Goal: Task Accomplishment & Management: Use online tool/utility

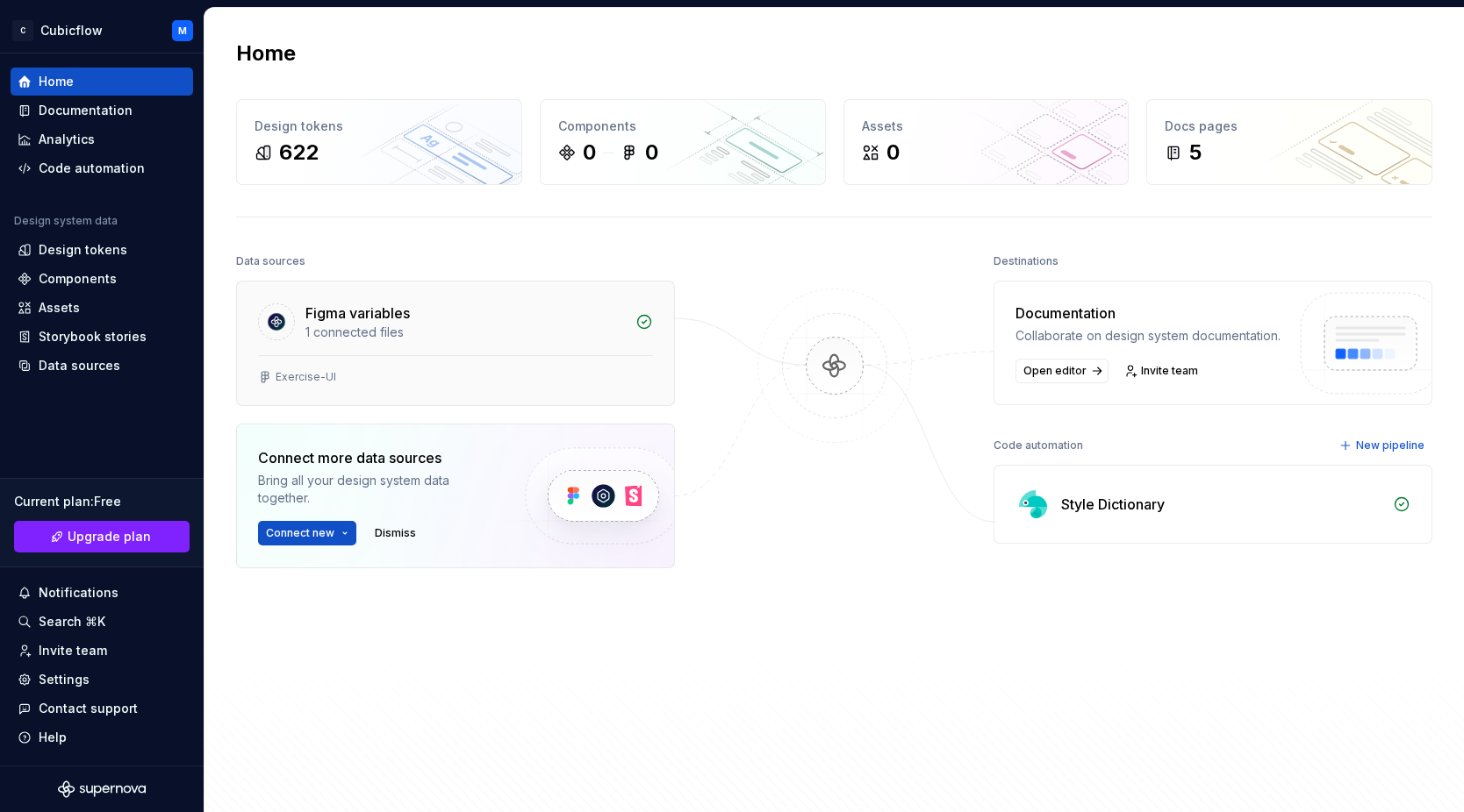
click at [432, 313] on div "Figma variables" at bounding box center [465, 313] width 319 height 21
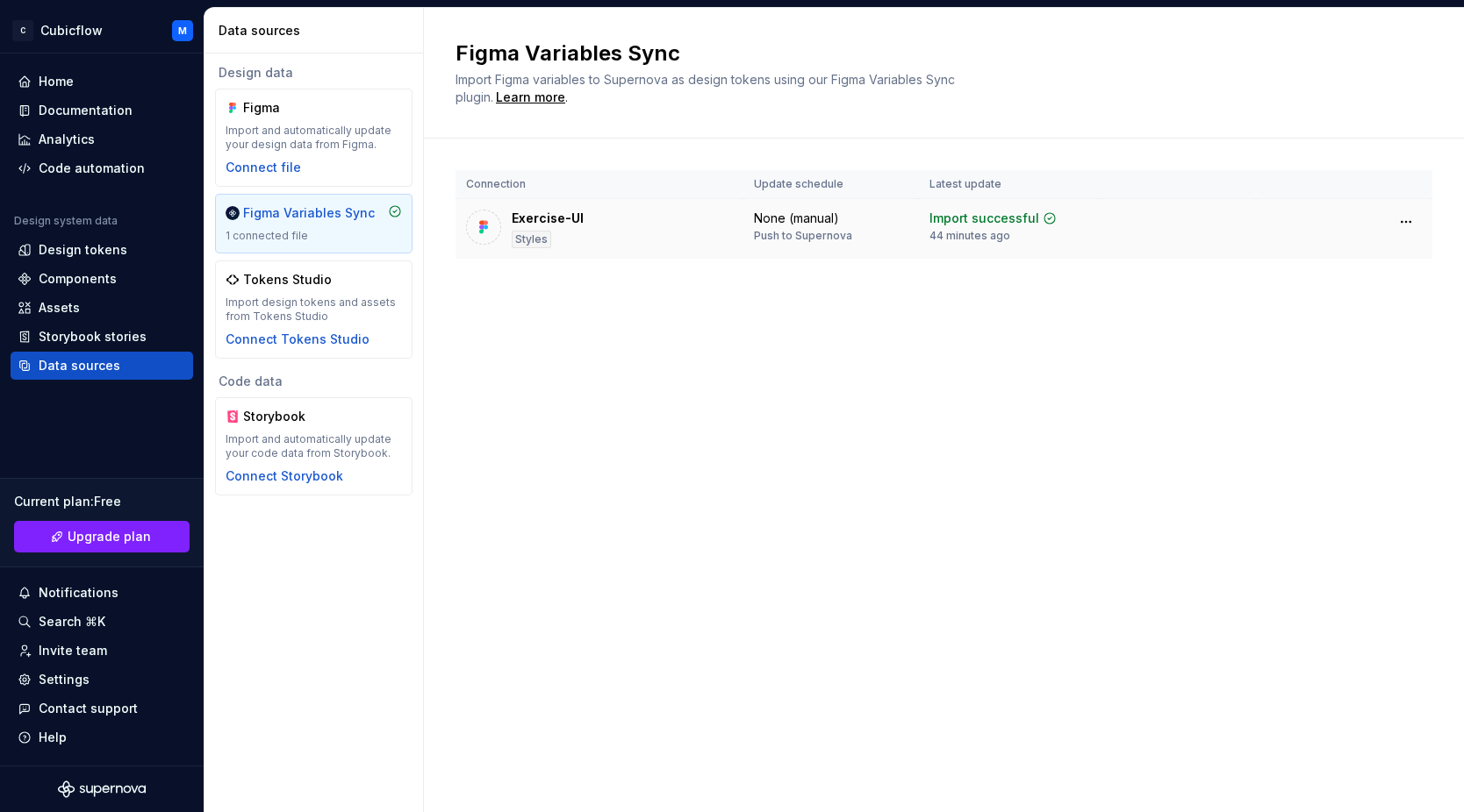
click at [656, 228] on div "Exercise-UI Styles" at bounding box center [599, 229] width 267 height 39
click at [531, 220] on div "Exercise-UI" at bounding box center [548, 218] width 72 height 17
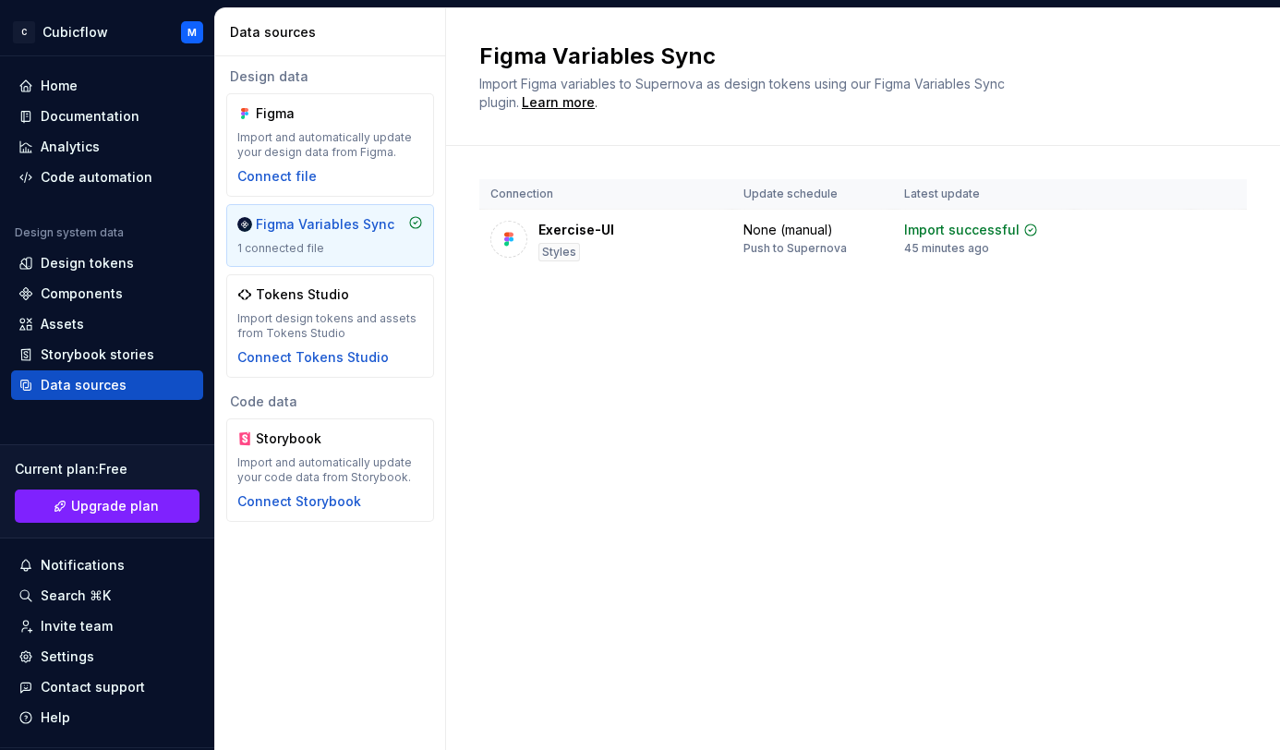
click at [812, 531] on div "Figma Variables Sync Import Figma variables to Supernova as design tokens using…" at bounding box center [863, 379] width 834 height 742
click at [133, 177] on div "Code automation" at bounding box center [97, 177] width 112 height 18
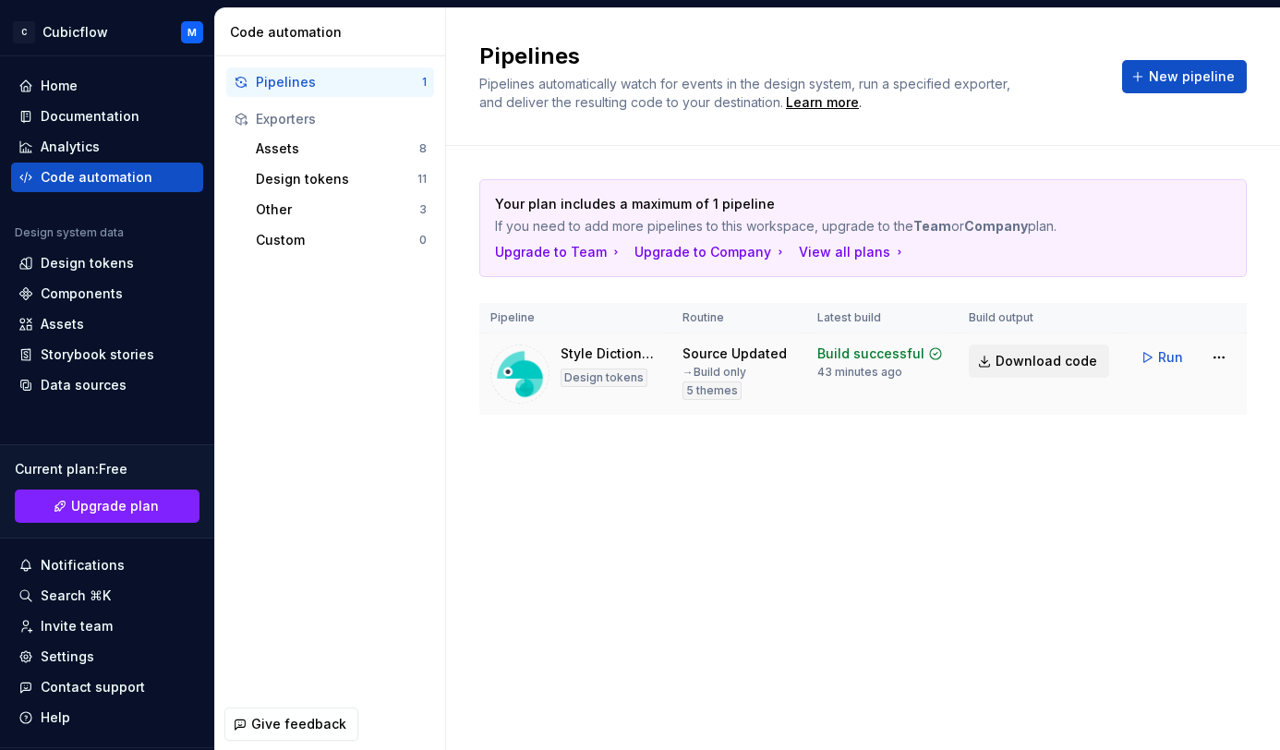
click at [1043, 366] on span "Download code" at bounding box center [1047, 361] width 102 height 18
click at [919, 469] on div "Your plan includes a maximum of 1 pipeline If you need to add more pipelines to…" at bounding box center [863, 315] width 768 height 339
click at [779, 358] on div "Source Updated" at bounding box center [735, 354] width 104 height 18
click at [1225, 358] on html "C Cubicflow M Home Documentation Analytics Code automation Design system data D…" at bounding box center [640, 375] width 1280 height 750
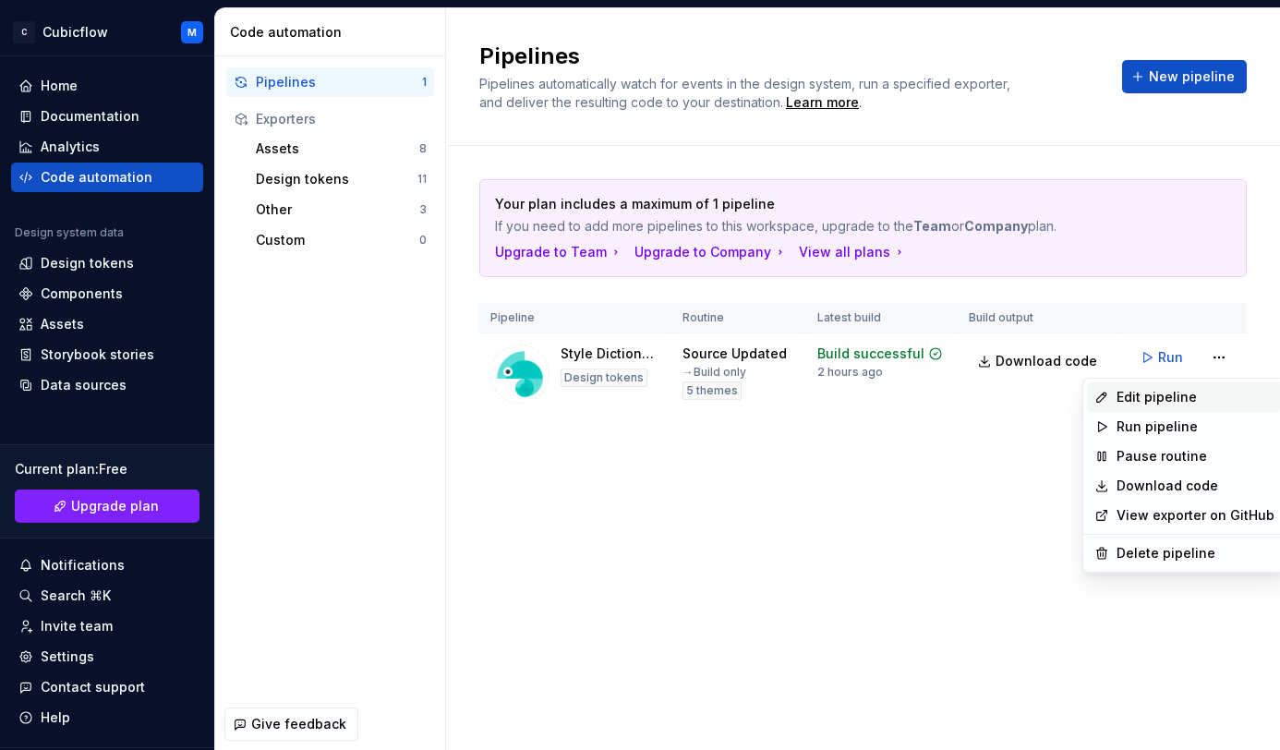
click at [1171, 396] on div "Edit pipeline" at bounding box center [1196, 397] width 158 height 18
click at [1219, 361] on html "C Cubicflow M Home Documentation Analytics Code automation Design system data D…" at bounding box center [640, 375] width 1280 height 750
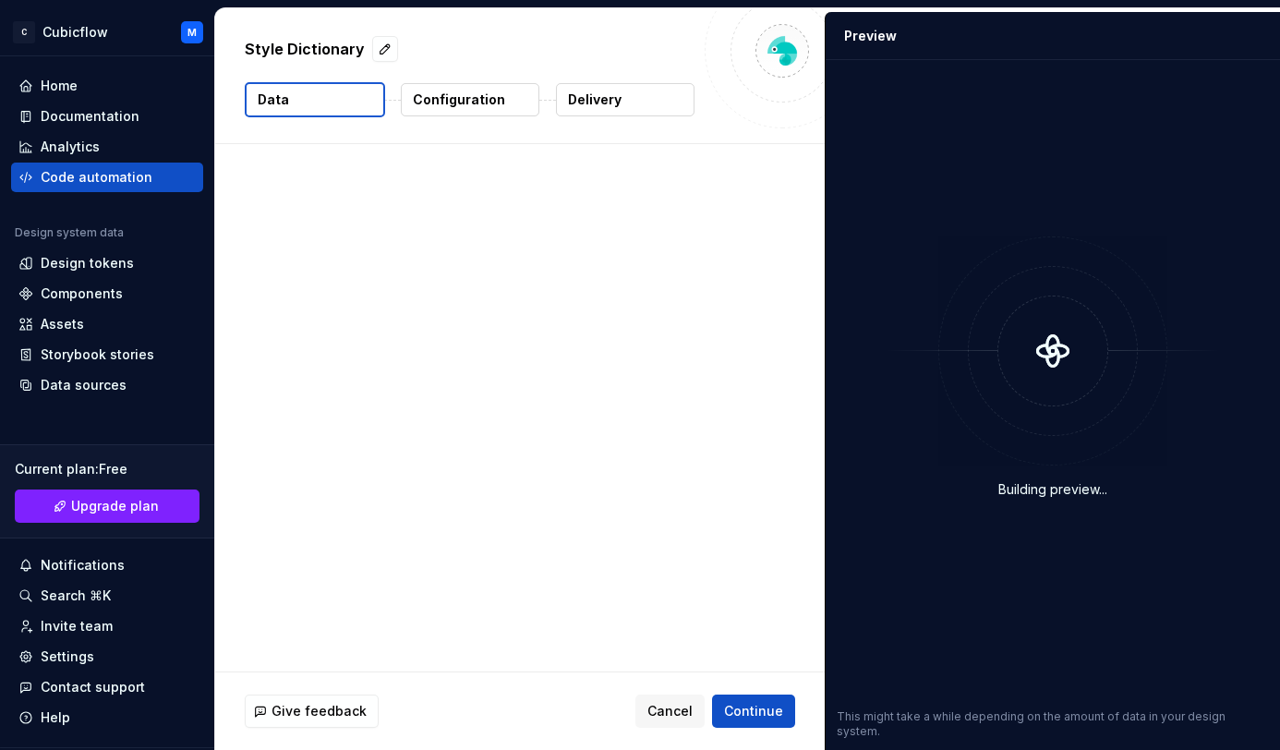
click at [1161, 404] on div at bounding box center [1053, 351] width 333 height 111
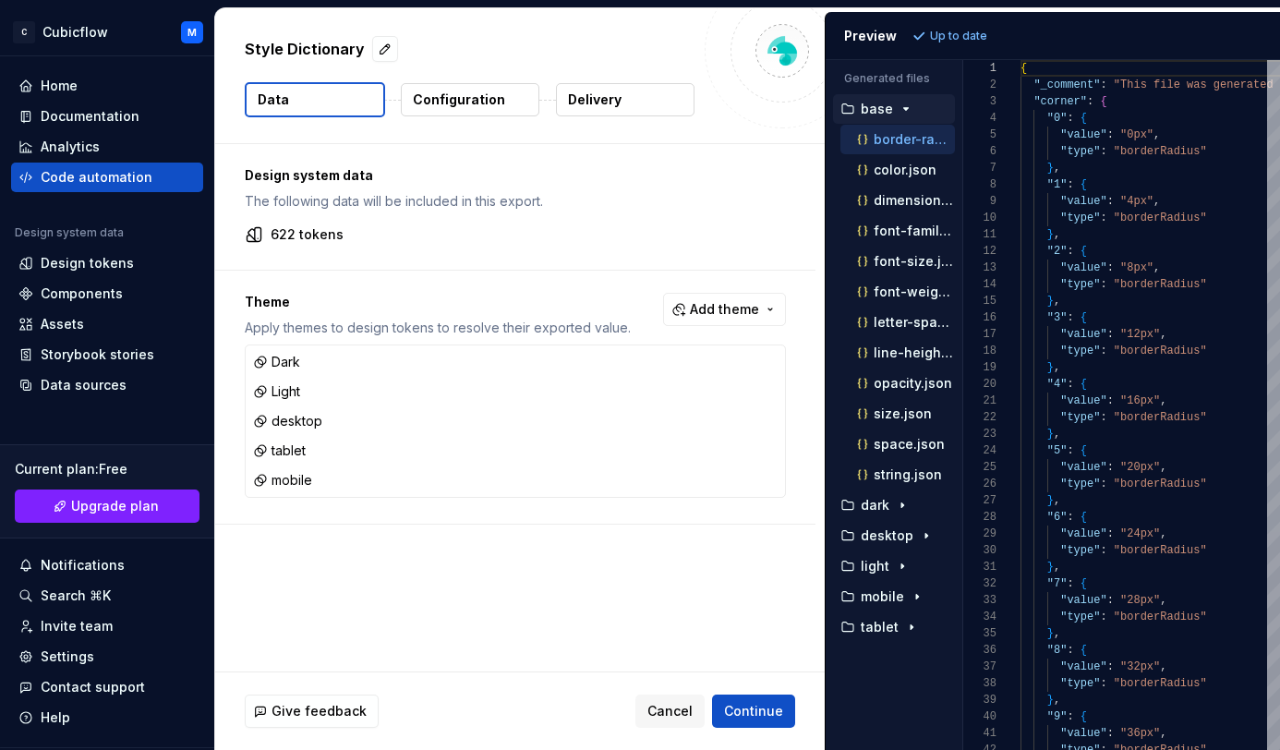
click at [962, 345] on div "Generated files Accessibility guide for tree . Navigate the tree with the arrow…" at bounding box center [1053, 405] width 455 height 690
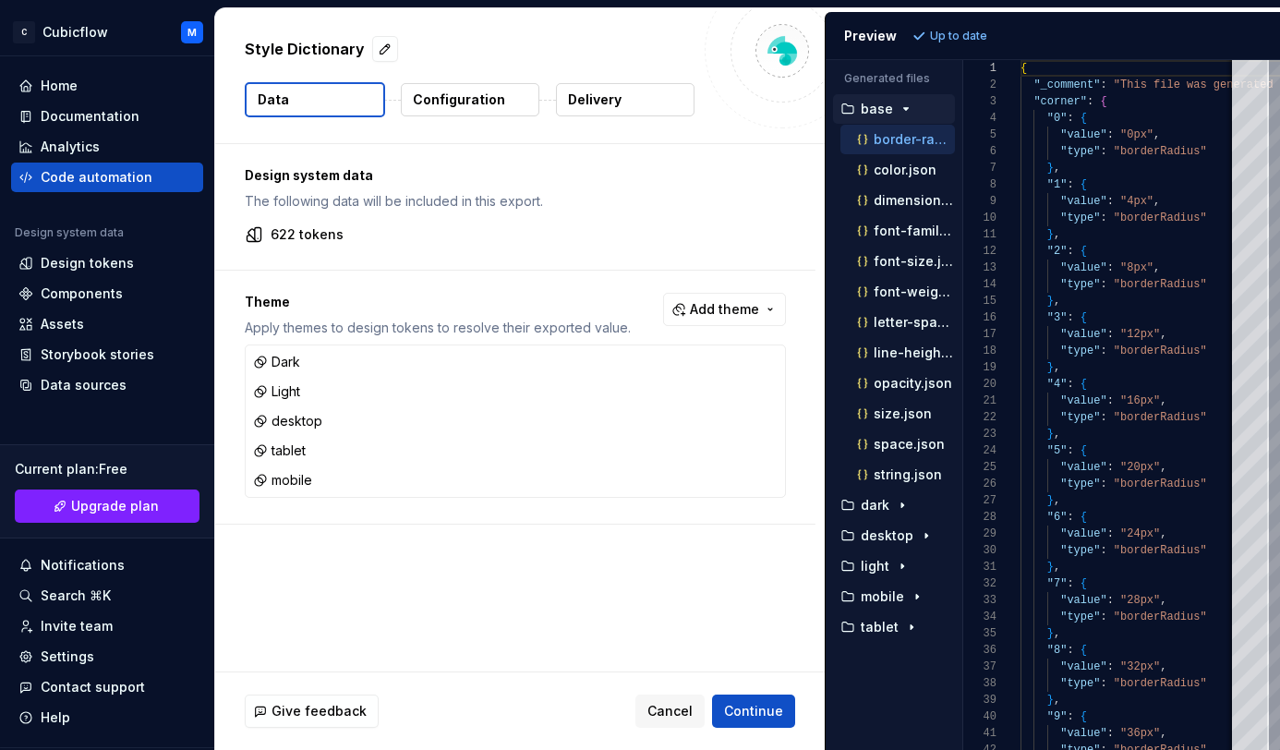
click at [484, 97] on p "Configuration" at bounding box center [459, 100] width 92 height 18
